Goal: Information Seeking & Learning: Learn about a topic

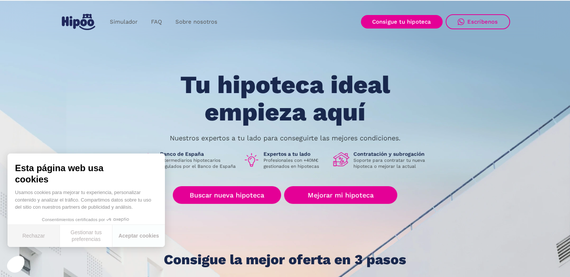
click at [35, 234] on button "Rechazar" at bounding box center [33, 236] width 52 height 22
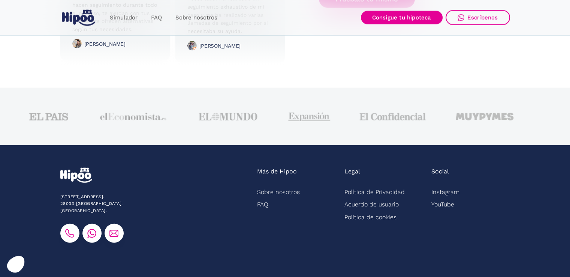
scroll to position [1912, 0]
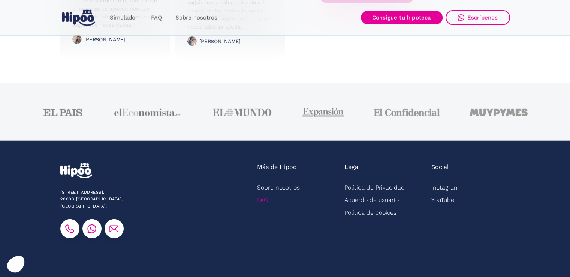
click at [264, 198] on link "FAQ" at bounding box center [262, 199] width 11 height 12
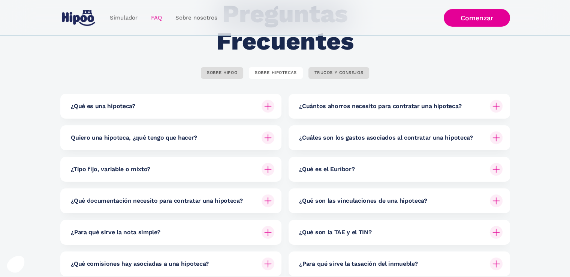
scroll to position [112, 0]
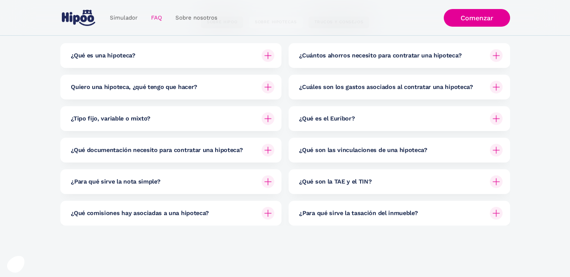
click at [261, 213] on div at bounding box center [268, 213] width 18 height 18
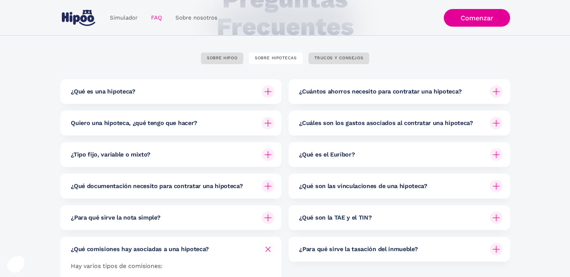
scroll to position [75, 0]
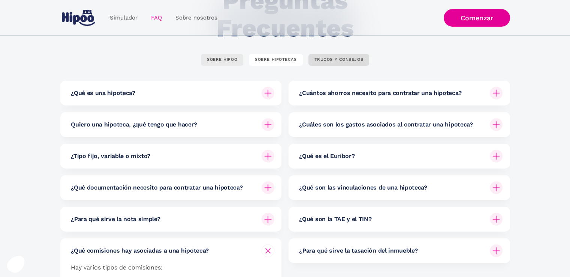
click at [216, 59] on div "SOBRE HIPOO" at bounding box center [222, 60] width 30 height 6
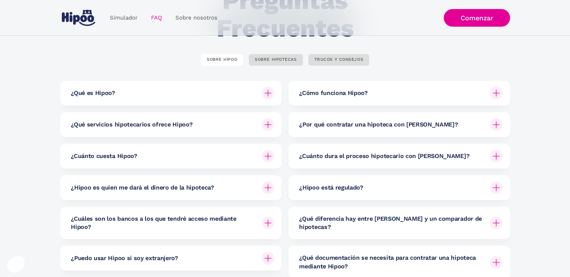
click at [253, 157] on div "¿Cuánto cuesta Hipoo?" at bounding box center [173, 156] width 204 height 25
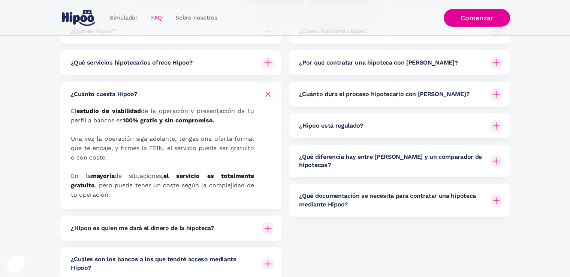
scroll to position [150, 0]
